Goal: Transaction & Acquisition: Obtain resource

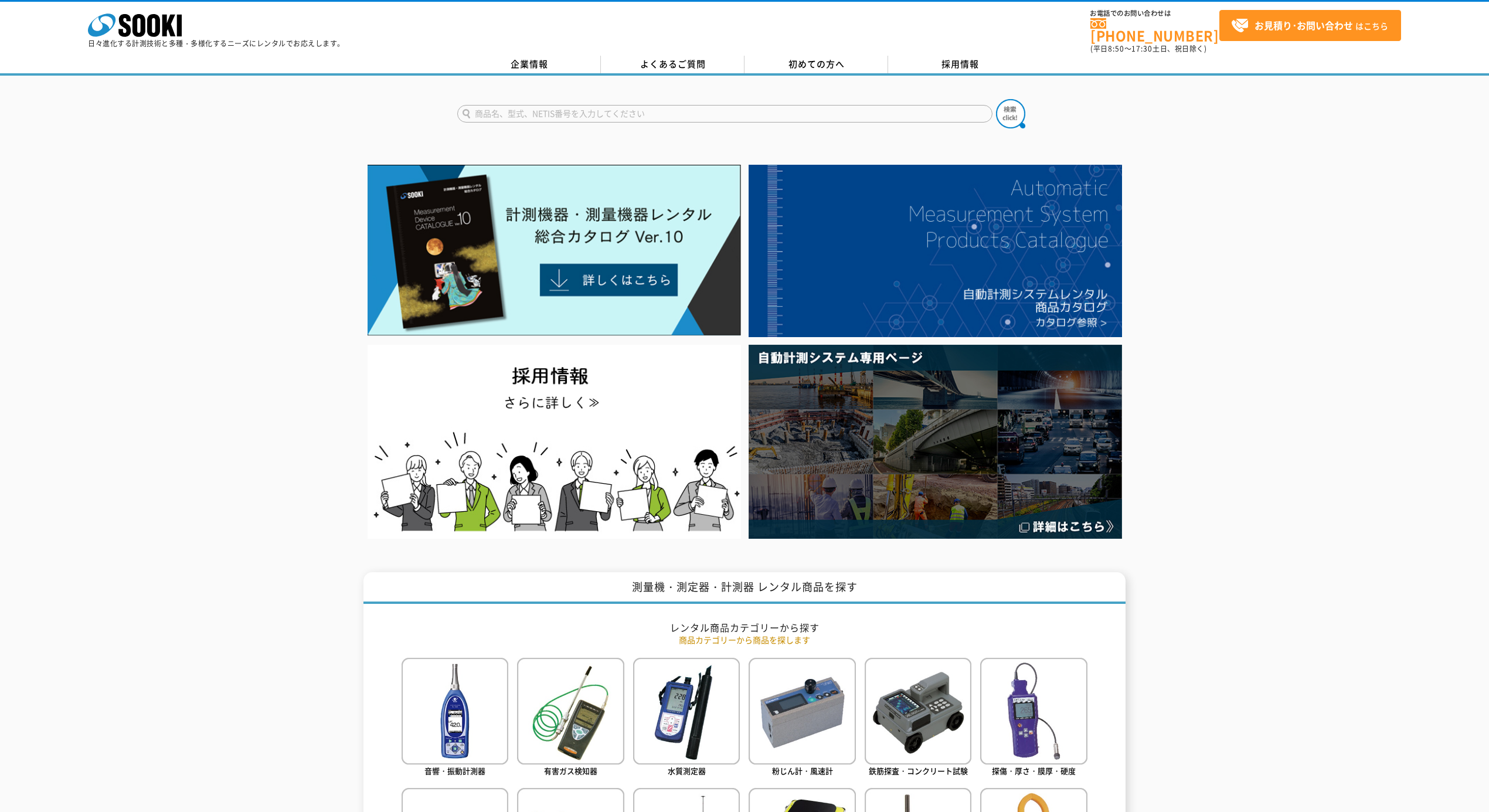
click at [517, 99] on form at bounding box center [744, 115] width 575 height 33
click at [516, 105] on input "text" at bounding box center [725, 113] width 535 height 17
type input "PE"
click at [996, 99] on button at bounding box center [1010, 113] width 29 height 29
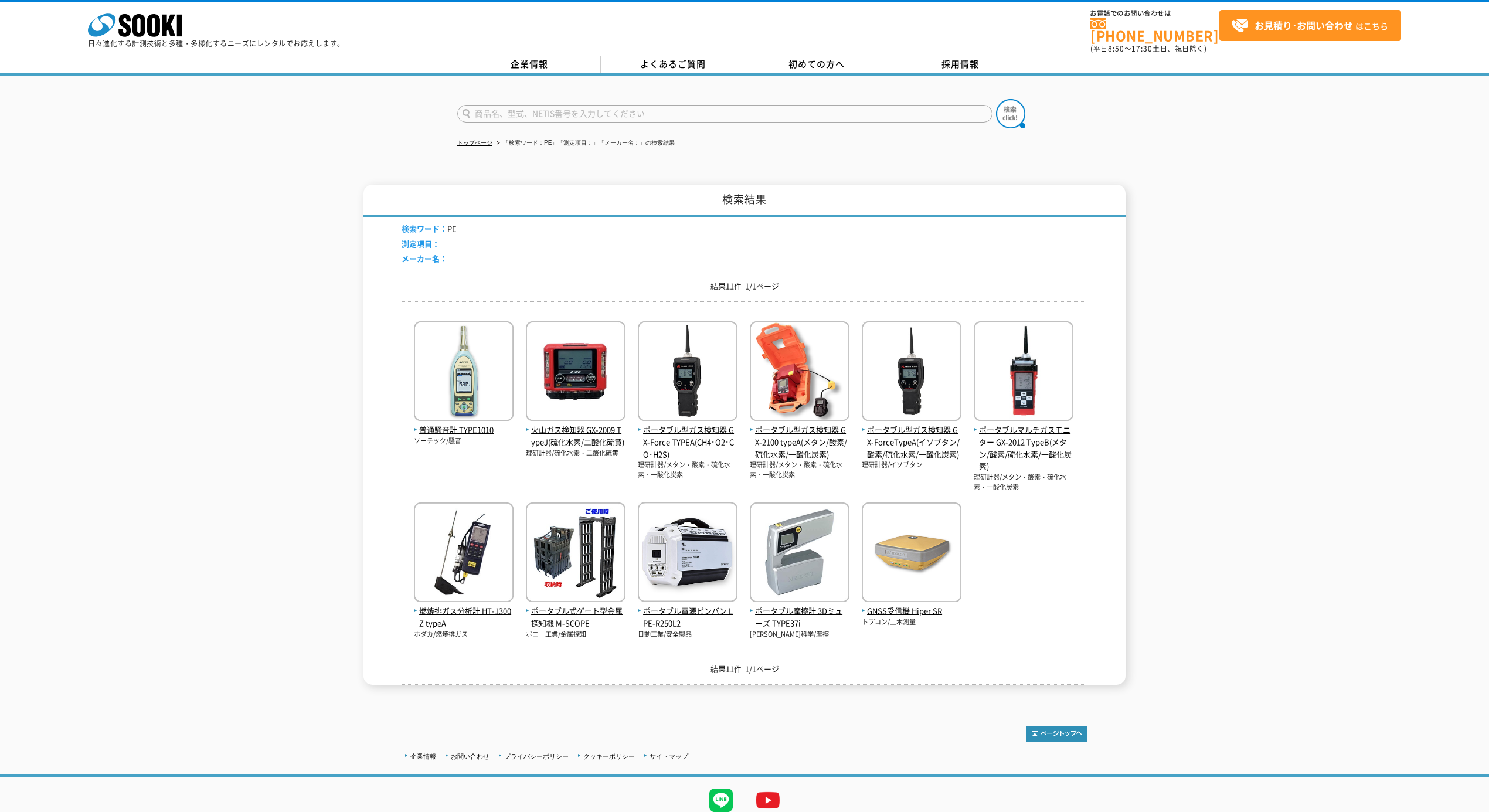
click at [586, 106] on input "text" at bounding box center [725, 113] width 535 height 17
type input "IN"
click at [1003, 107] on img at bounding box center [1010, 113] width 29 height 29
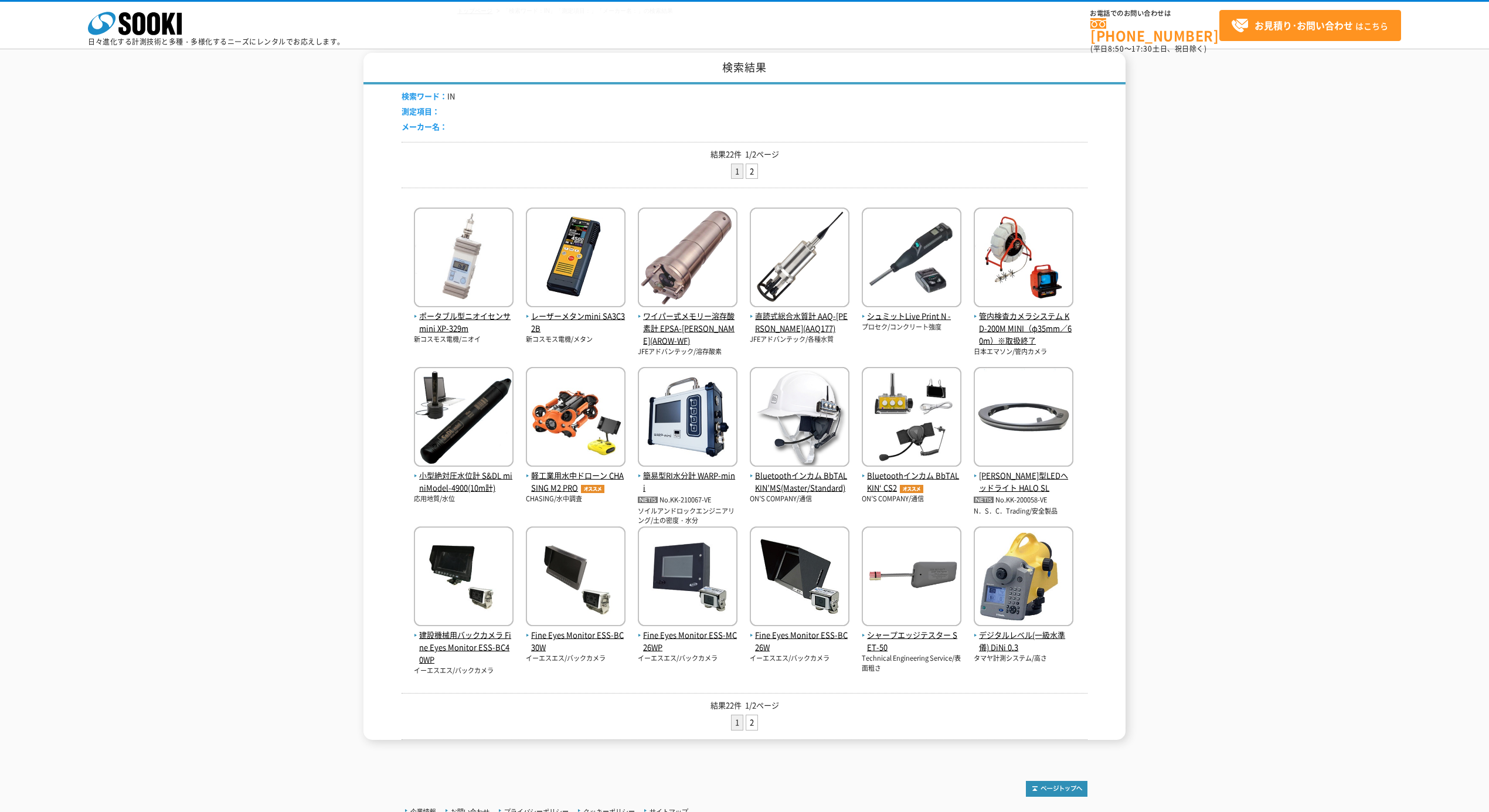
scroll to position [156, 0]
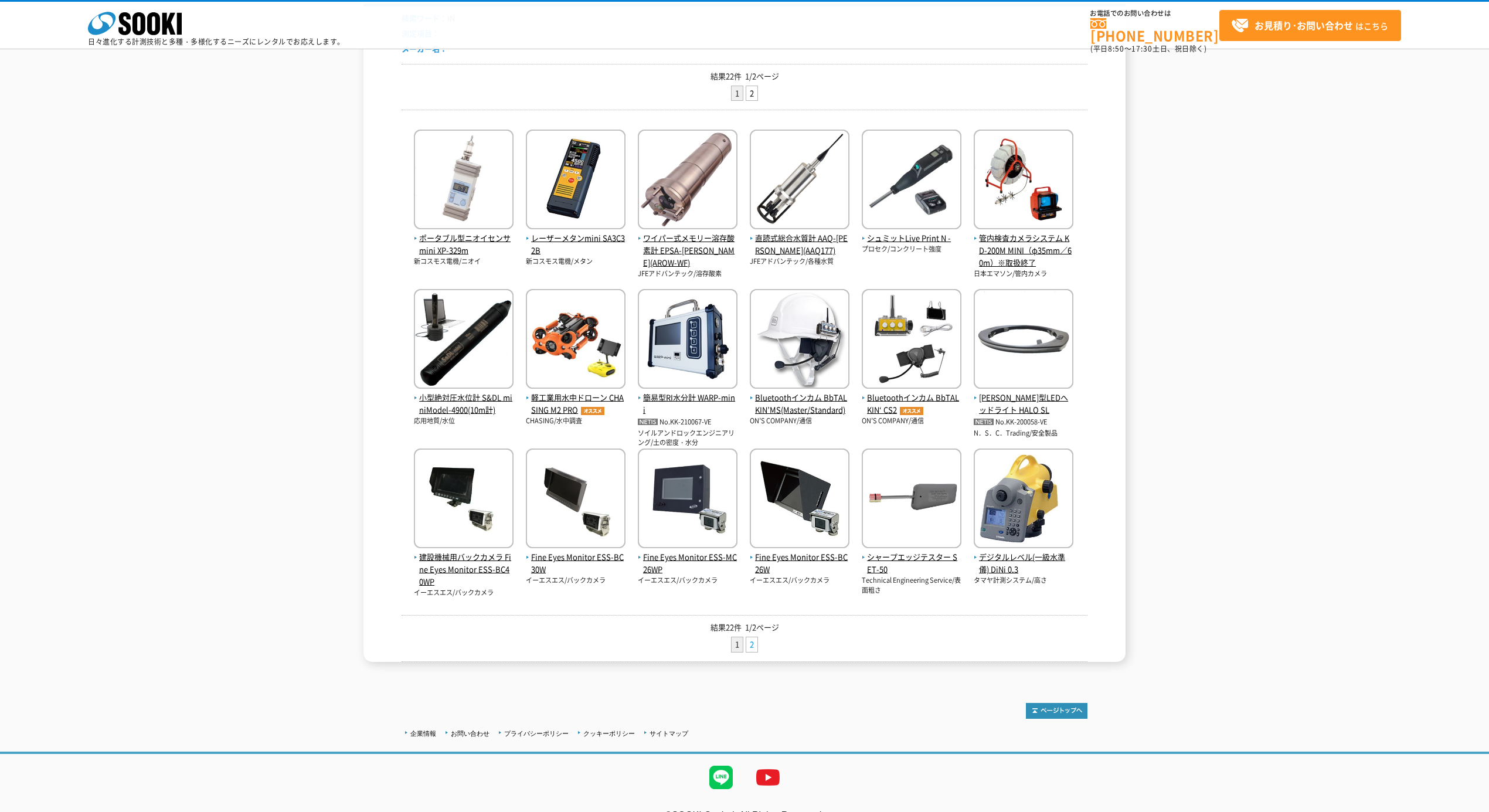
click at [751, 650] on link "2" at bounding box center [751, 643] width 11 height 15
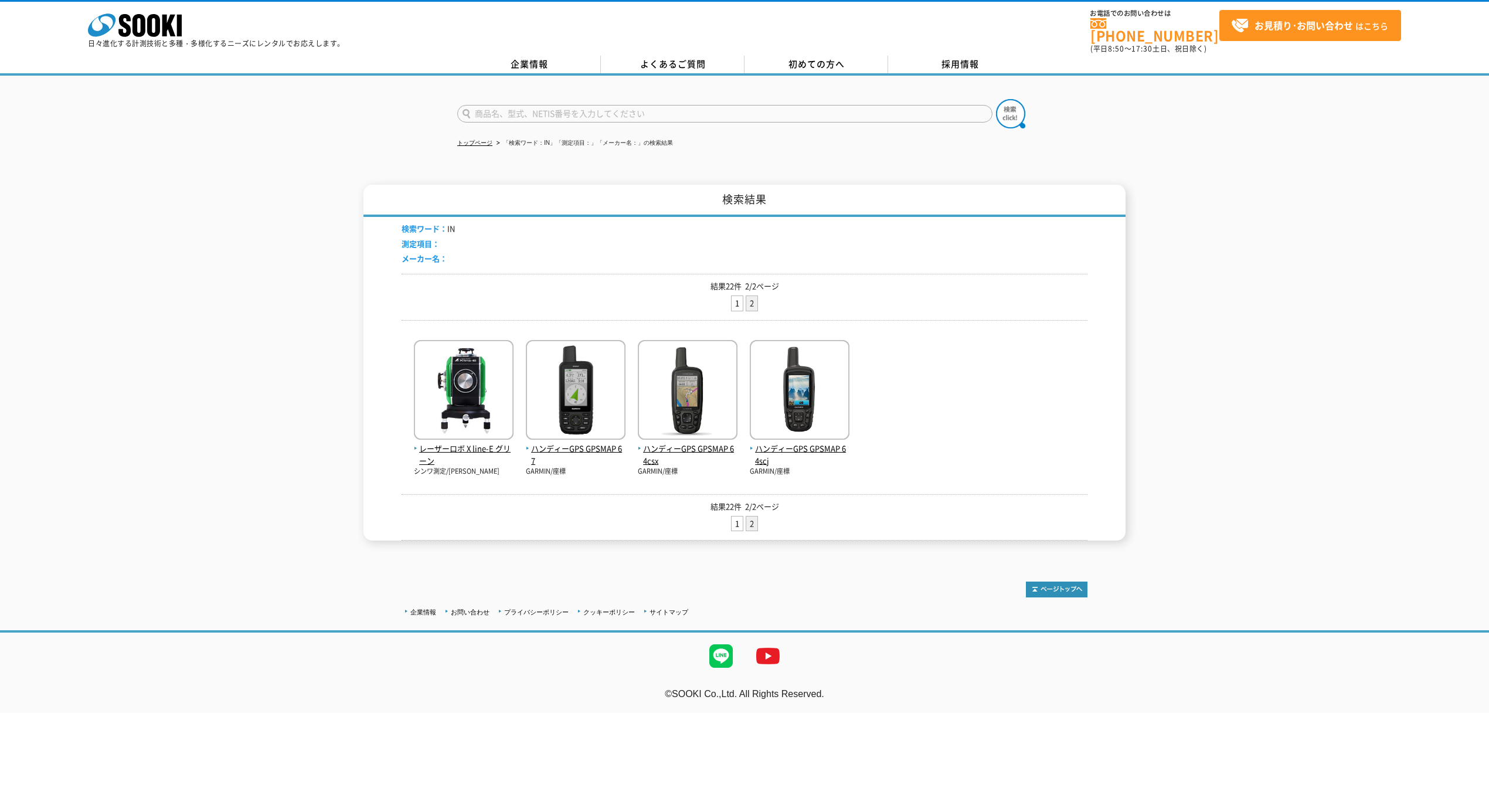
click at [542, 105] on input "text" at bounding box center [725, 113] width 535 height 17
type input "GLS"
click at [996, 99] on button at bounding box center [1010, 113] width 29 height 29
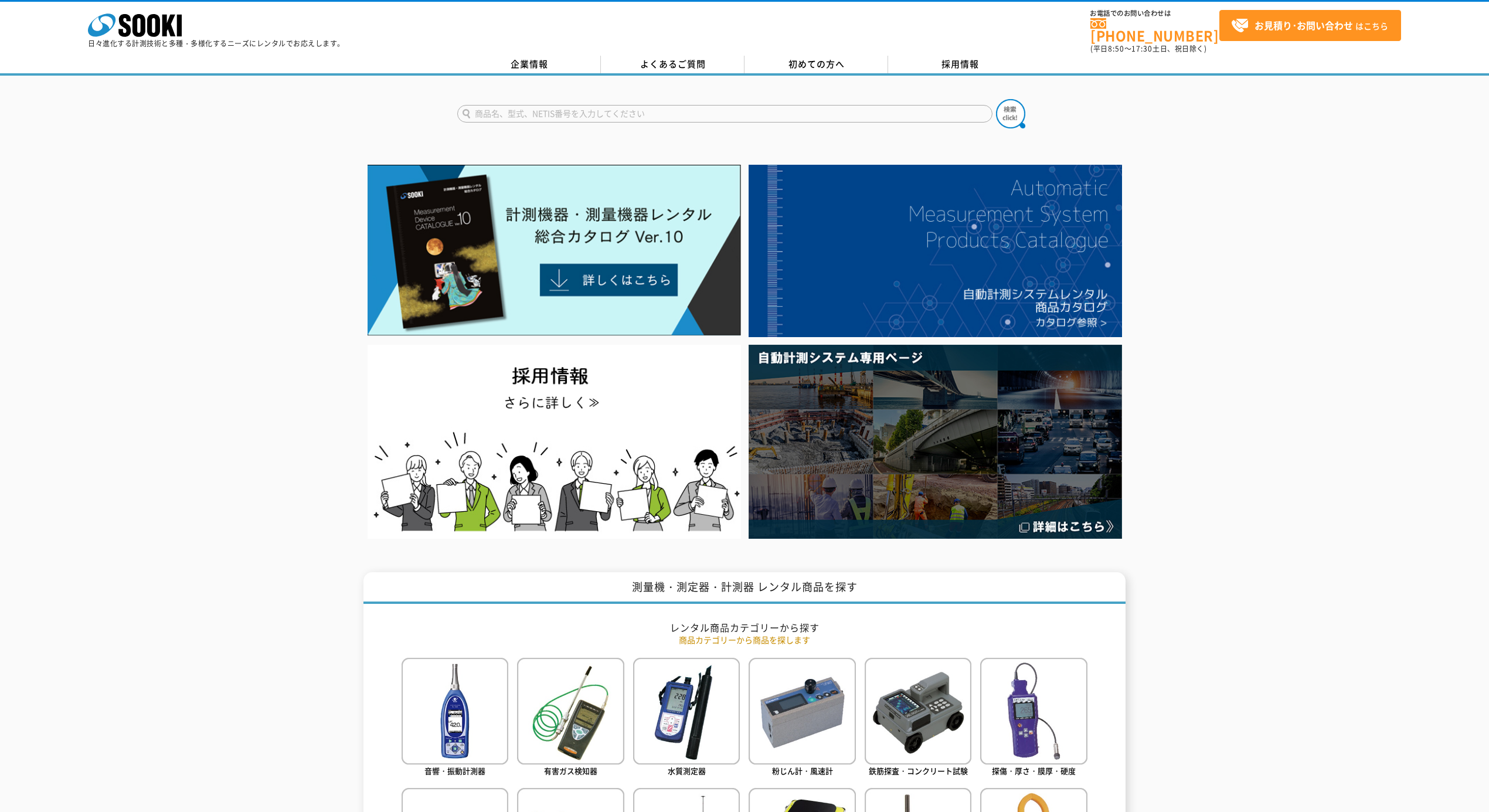
click at [803, 200] on img at bounding box center [935, 251] width 373 height 172
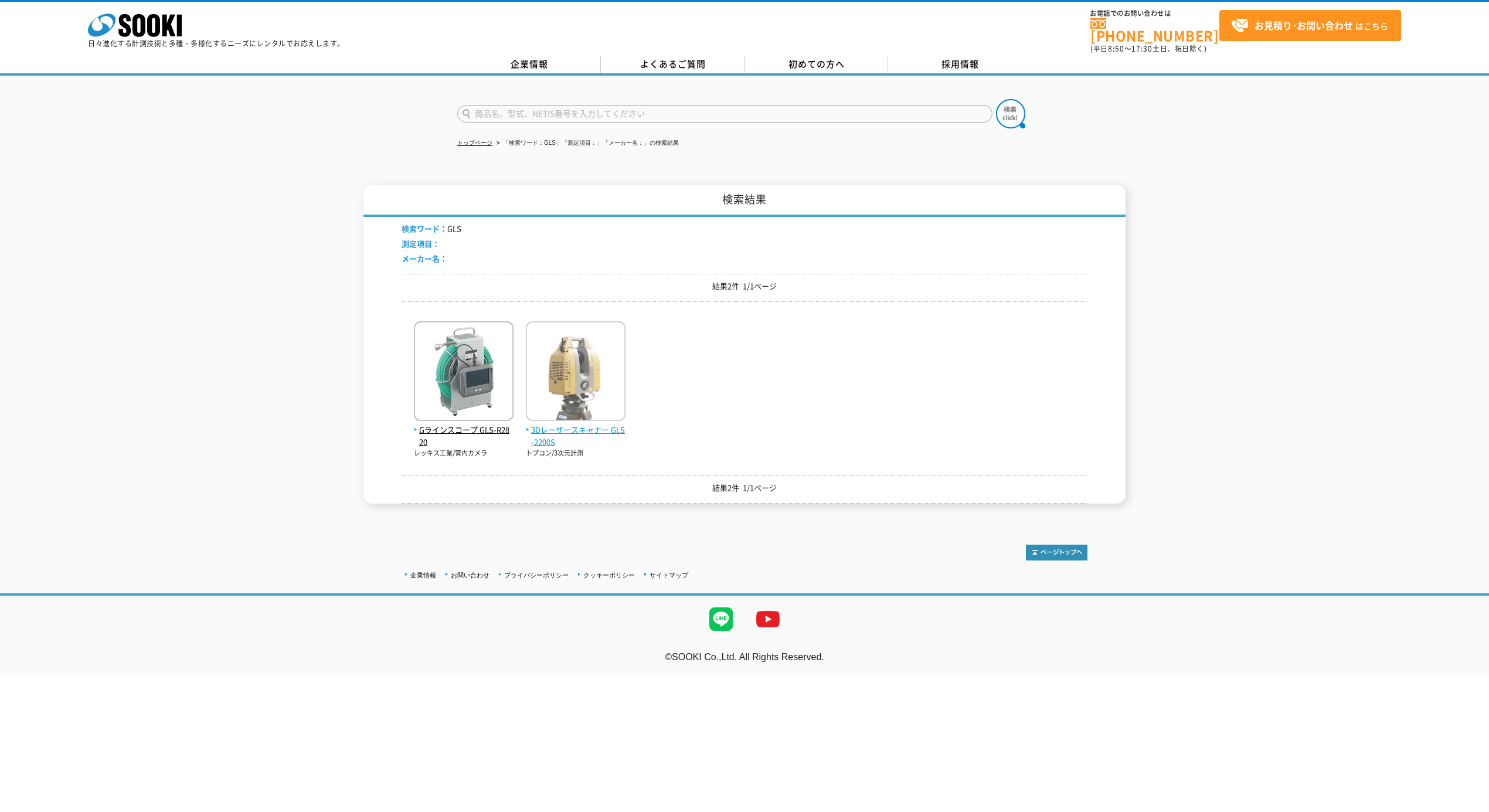
click at [585, 396] on img at bounding box center [575, 372] width 100 height 103
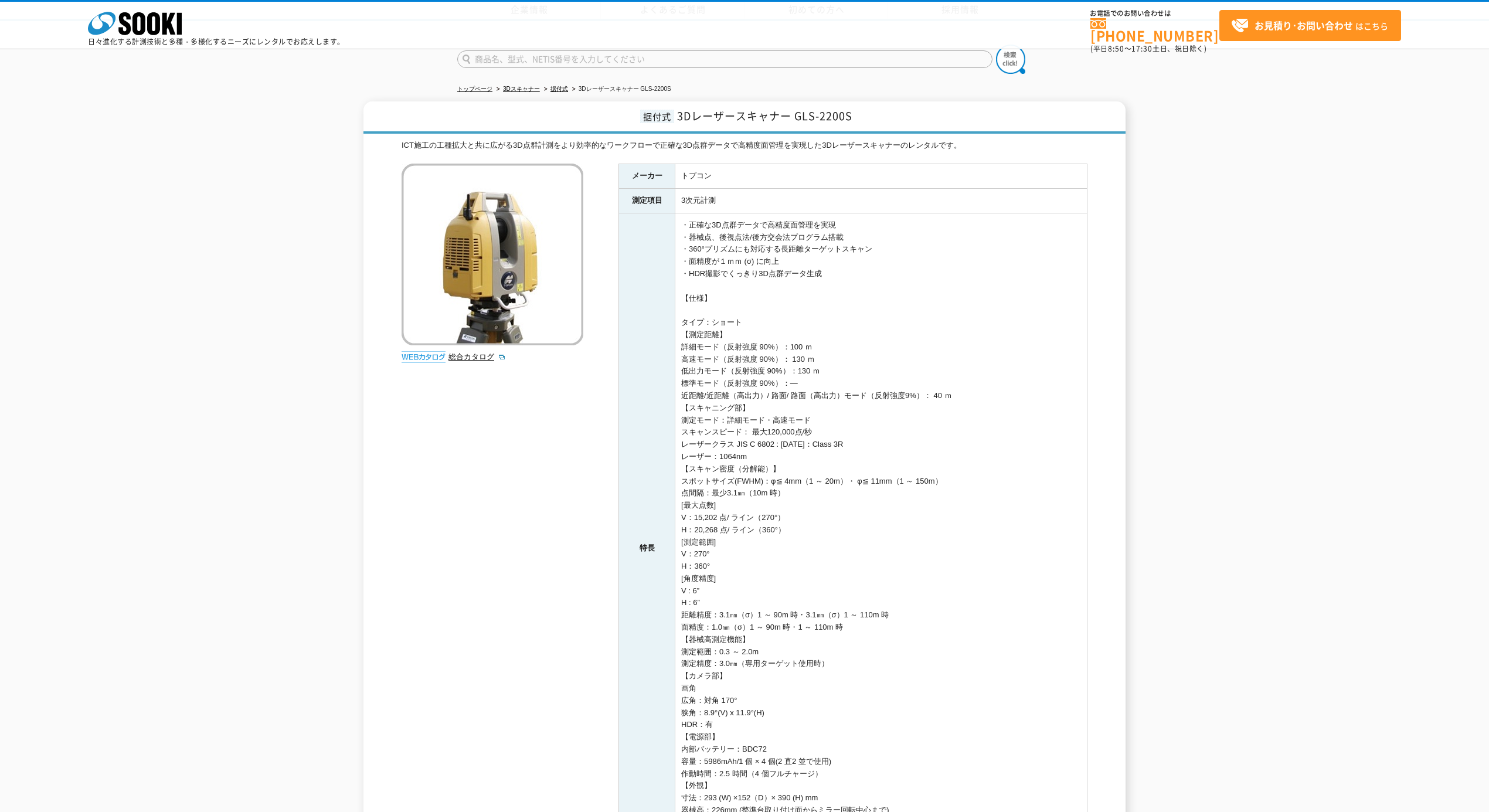
scroll to position [298, 0]
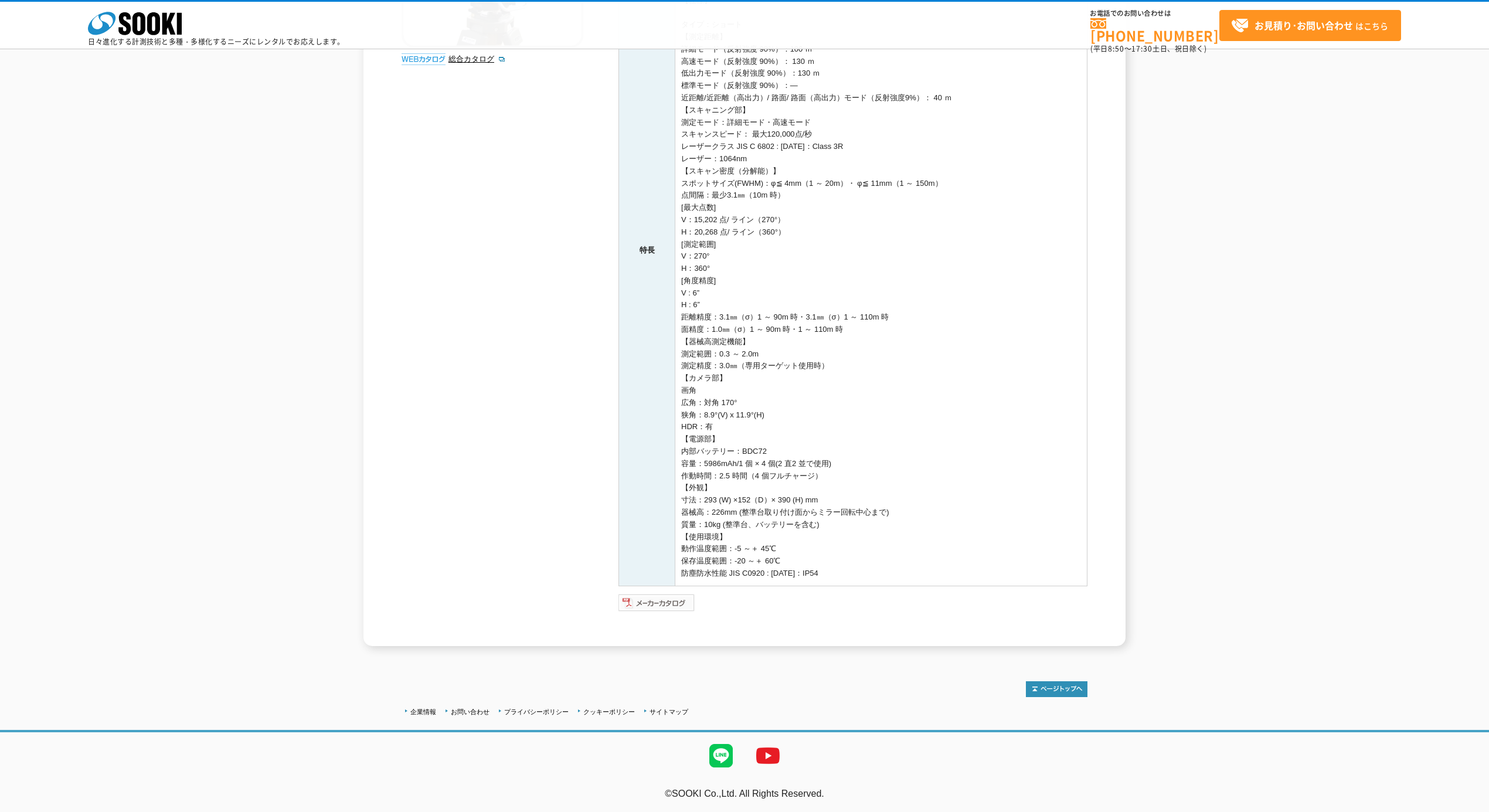
click at [655, 598] on img at bounding box center [656, 602] width 77 height 18
